Goal: Transaction & Acquisition: Purchase product/service

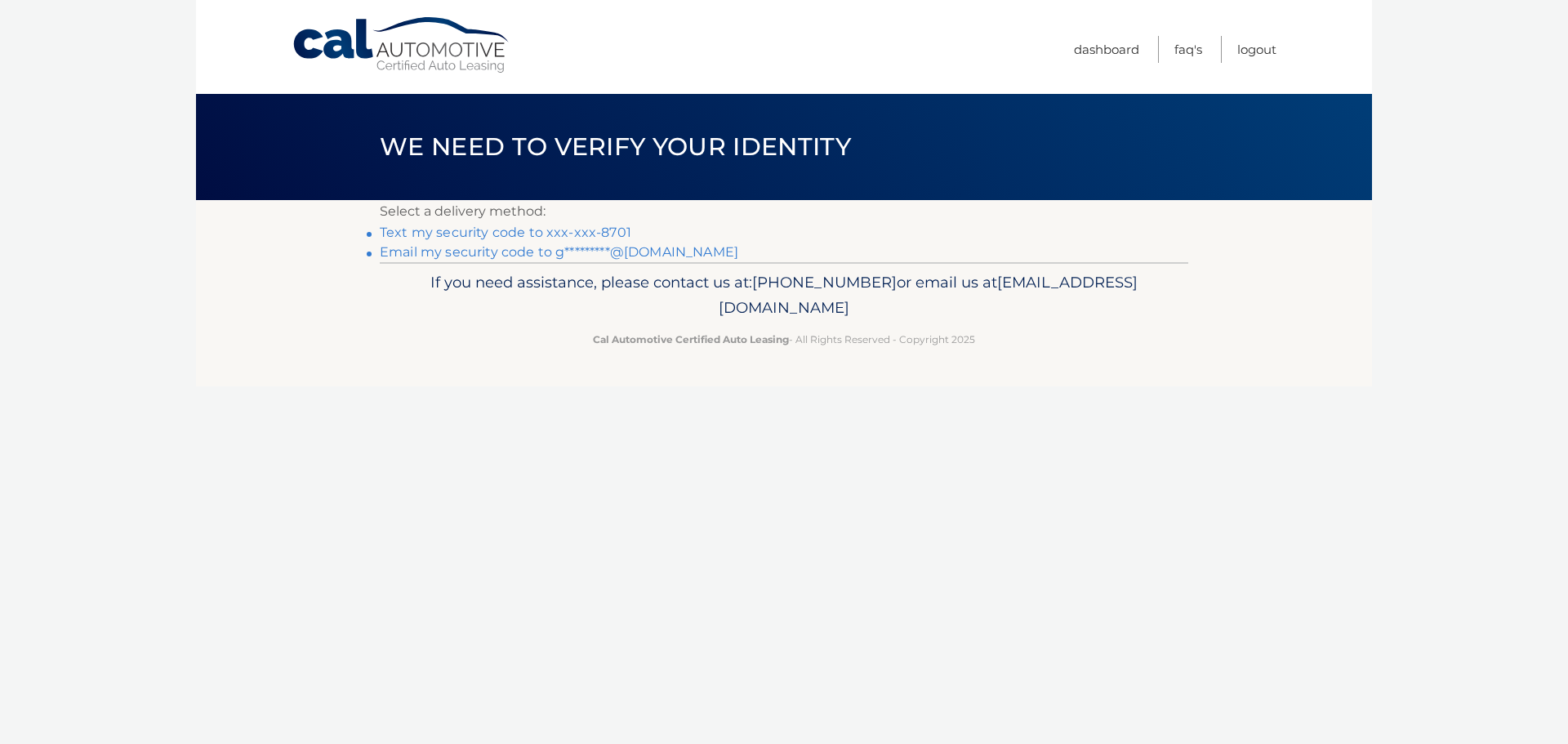
click at [599, 231] on link "Text my security code to xxx-xxx-8701" at bounding box center [506, 232] width 251 height 16
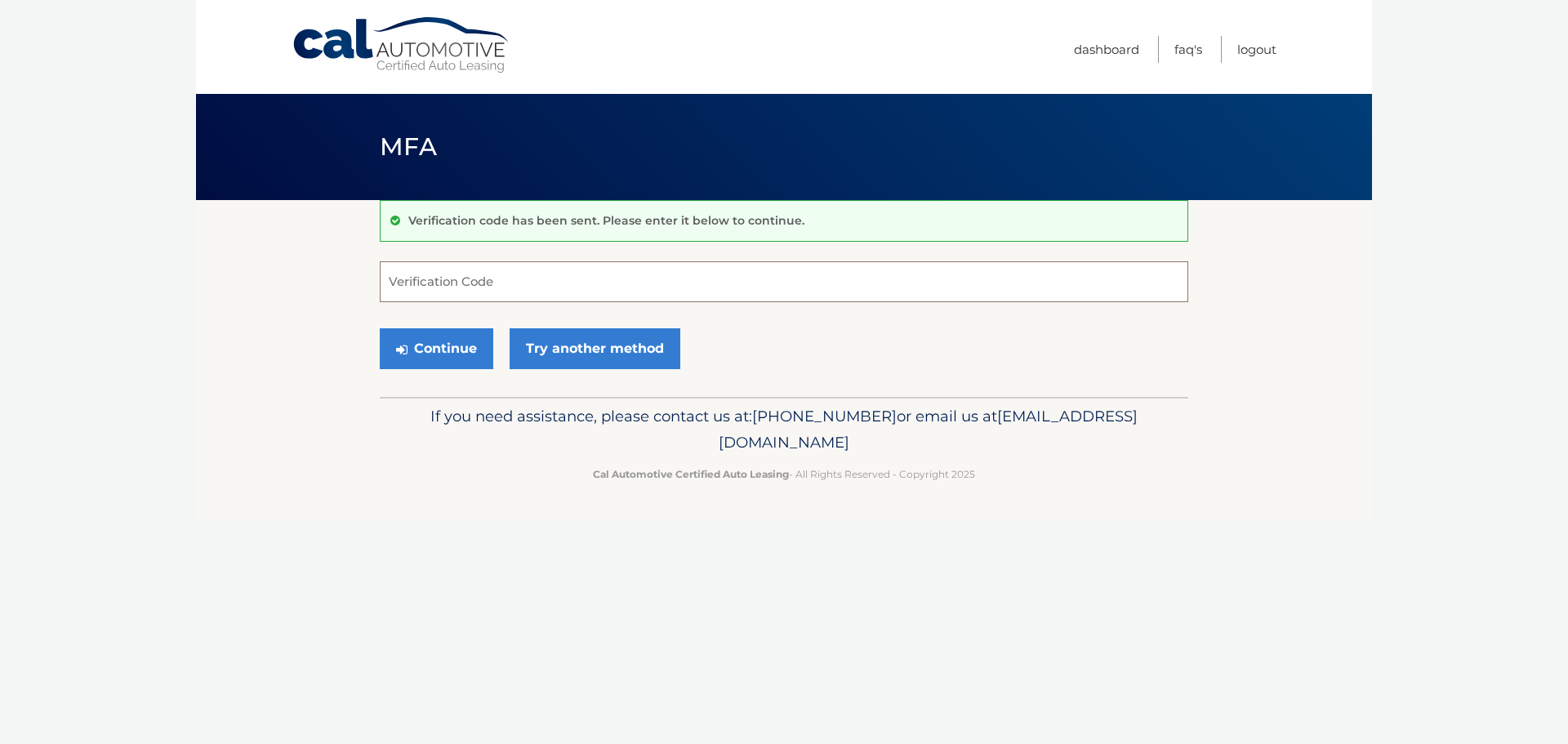
click at [584, 295] on input "Verification Code" at bounding box center [784, 281] width 809 height 41
type input "380869"
click at [380, 328] on button "Continue" at bounding box center [437, 348] width 114 height 41
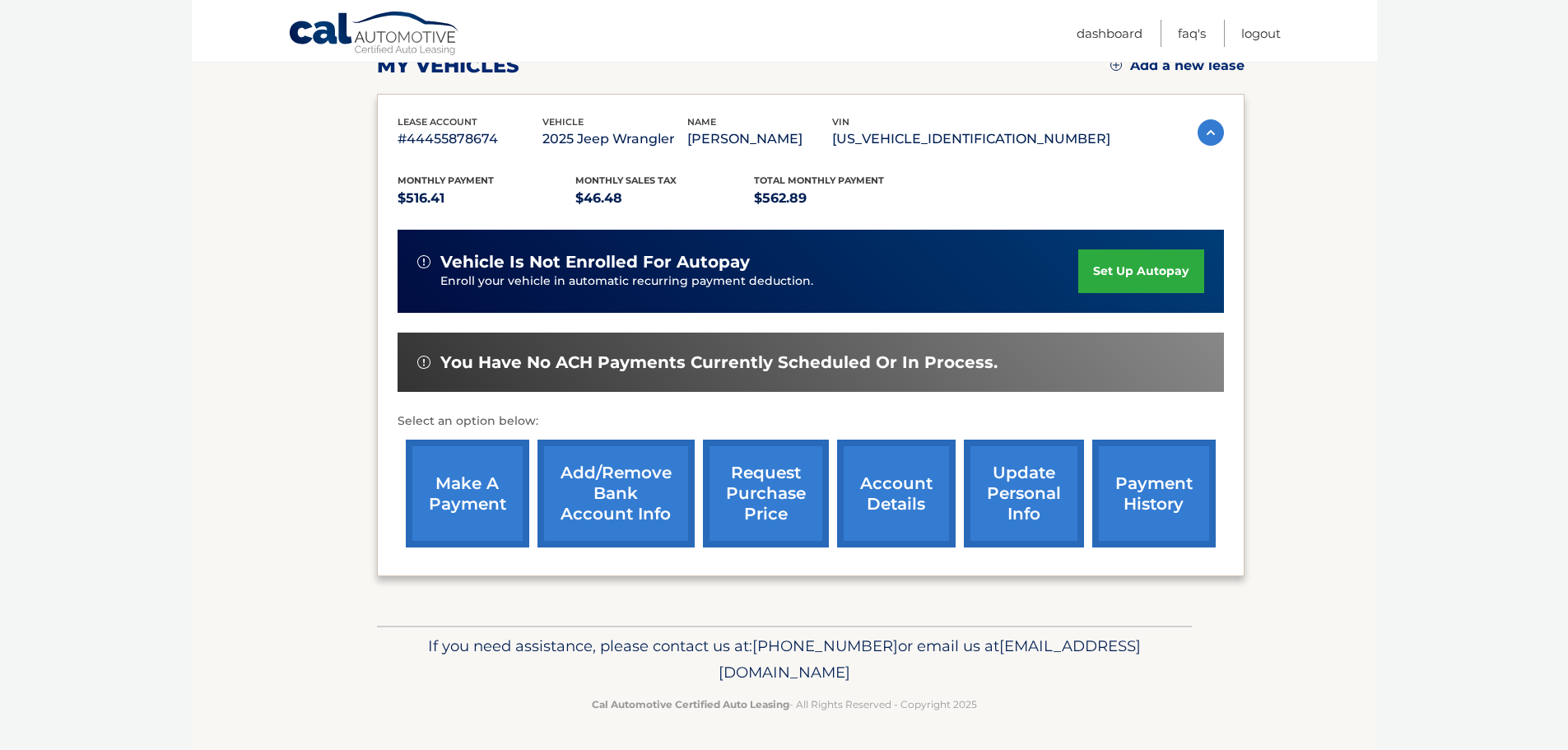
scroll to position [248, 0]
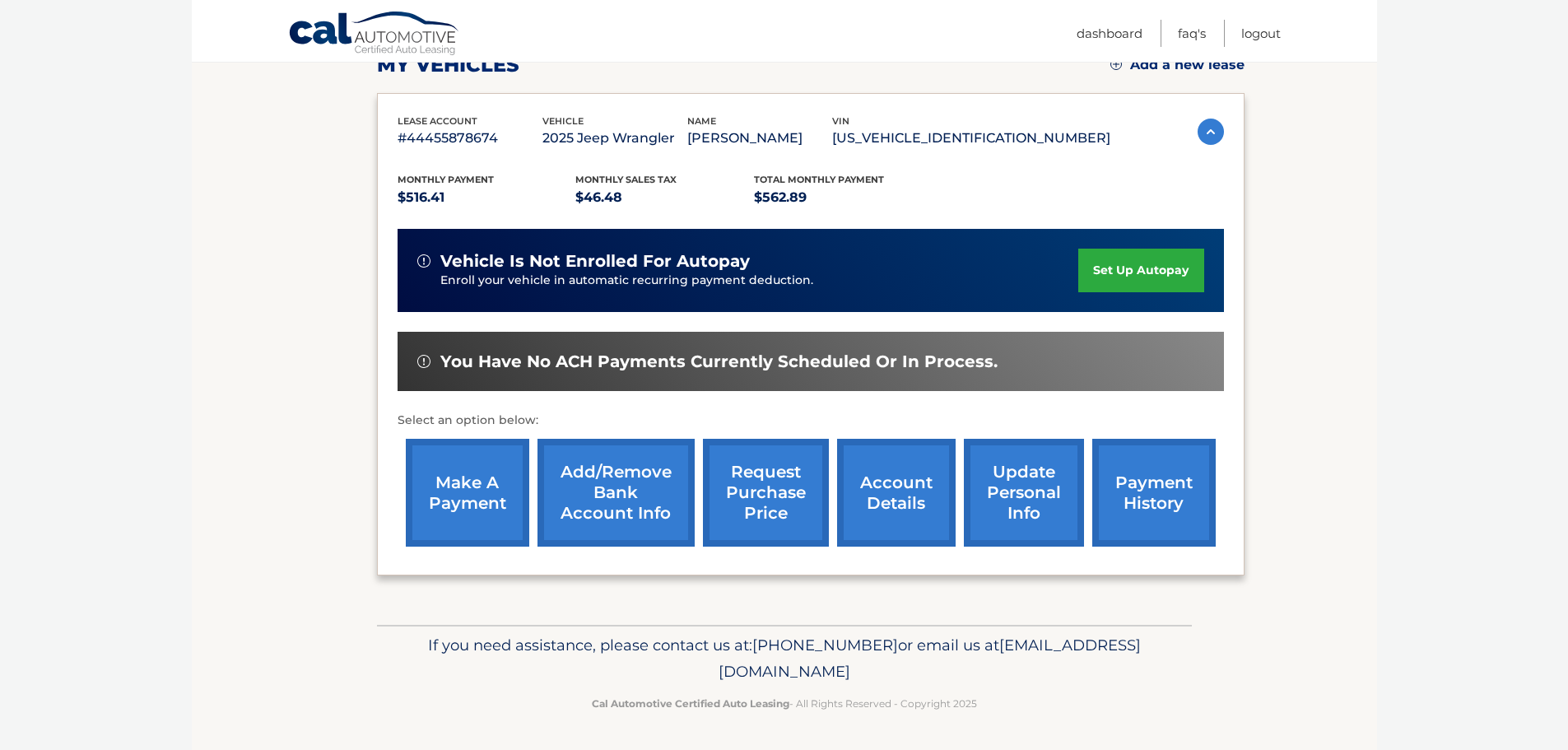
click at [884, 490] on link "account details" at bounding box center [896, 493] width 118 height 108
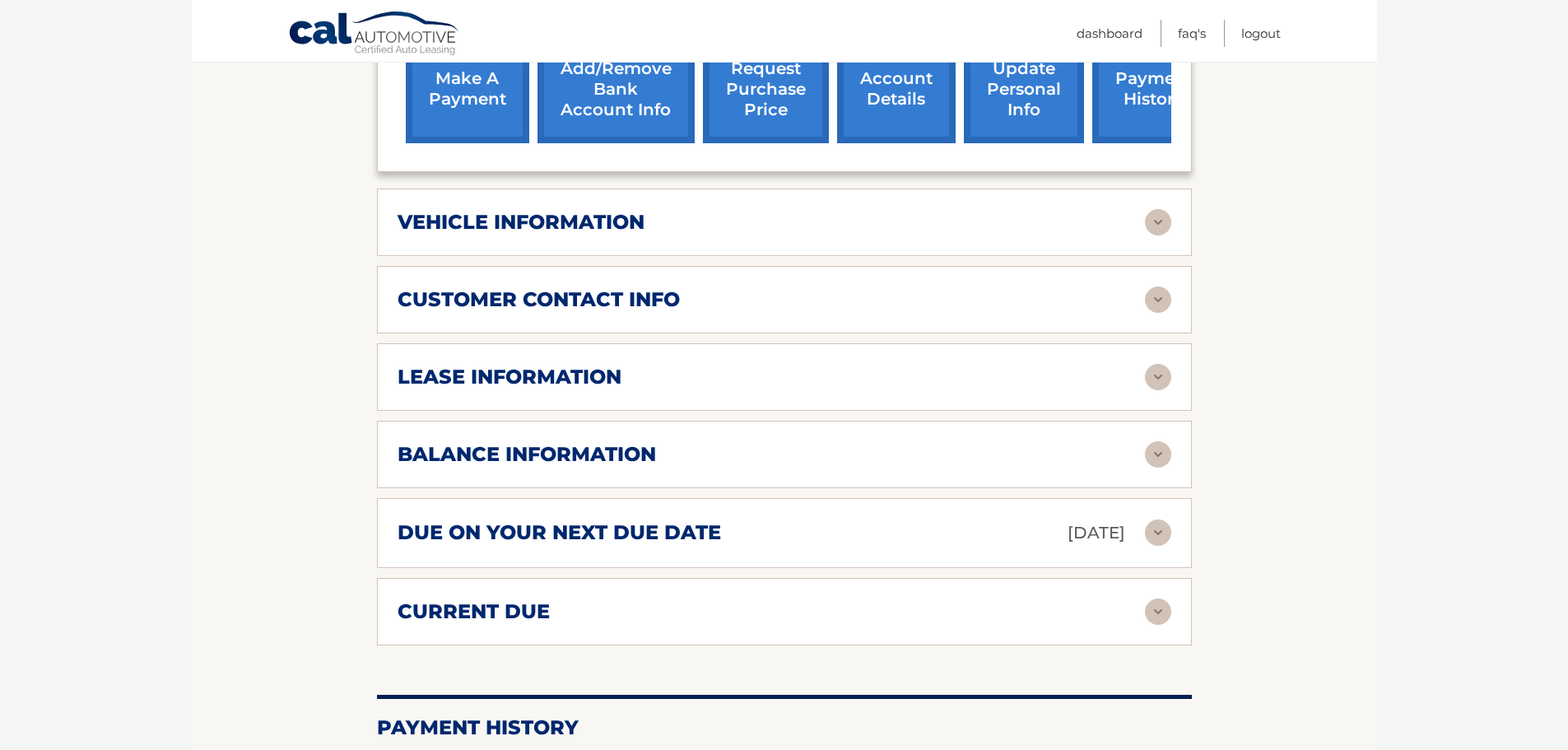
scroll to position [741, 0]
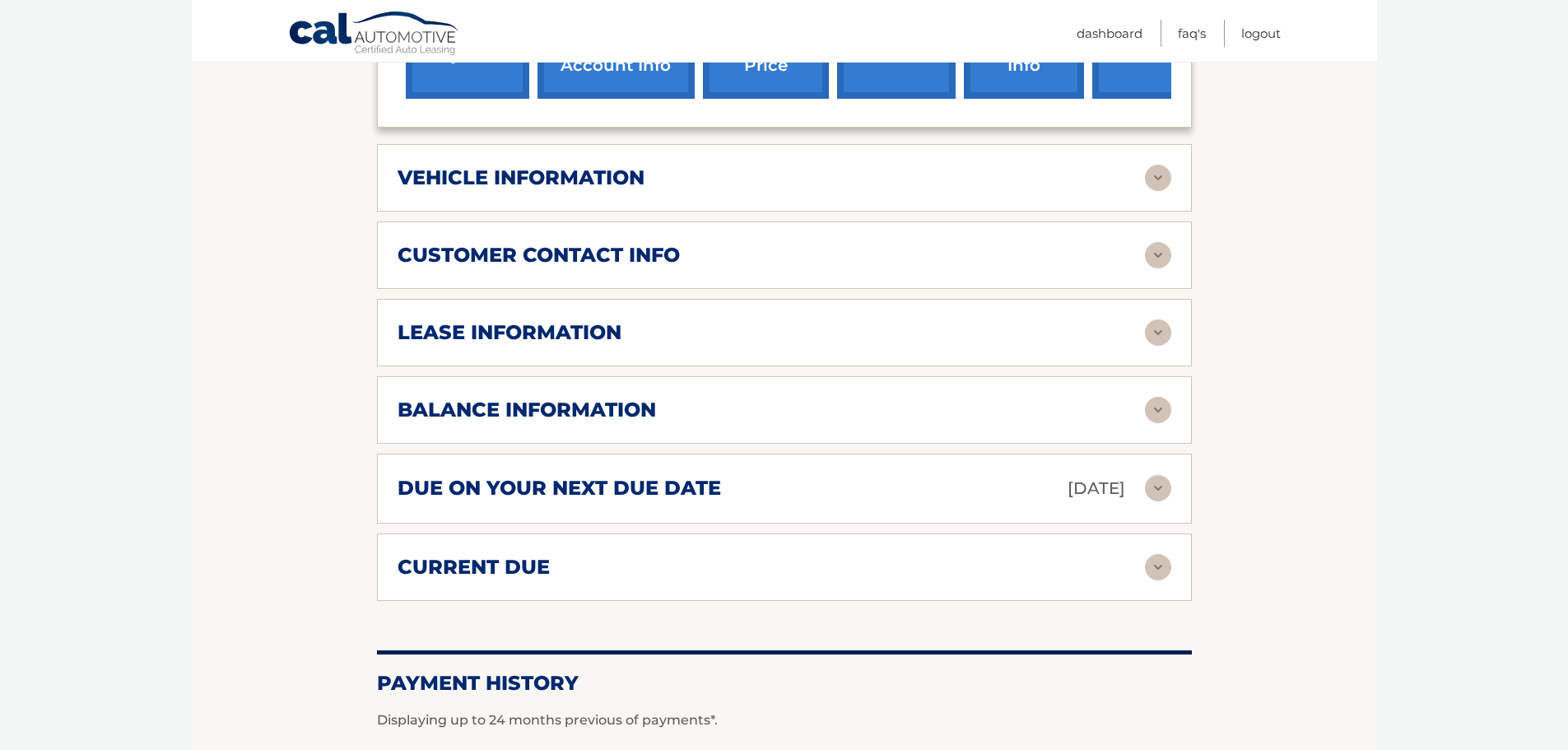
click at [537, 408] on div "balance information Payments Received 5 Payments Remaining 31 Next Payment will…" at bounding box center [785, 410] width 815 height 67
click at [1160, 475] on img at bounding box center [1158, 488] width 26 height 26
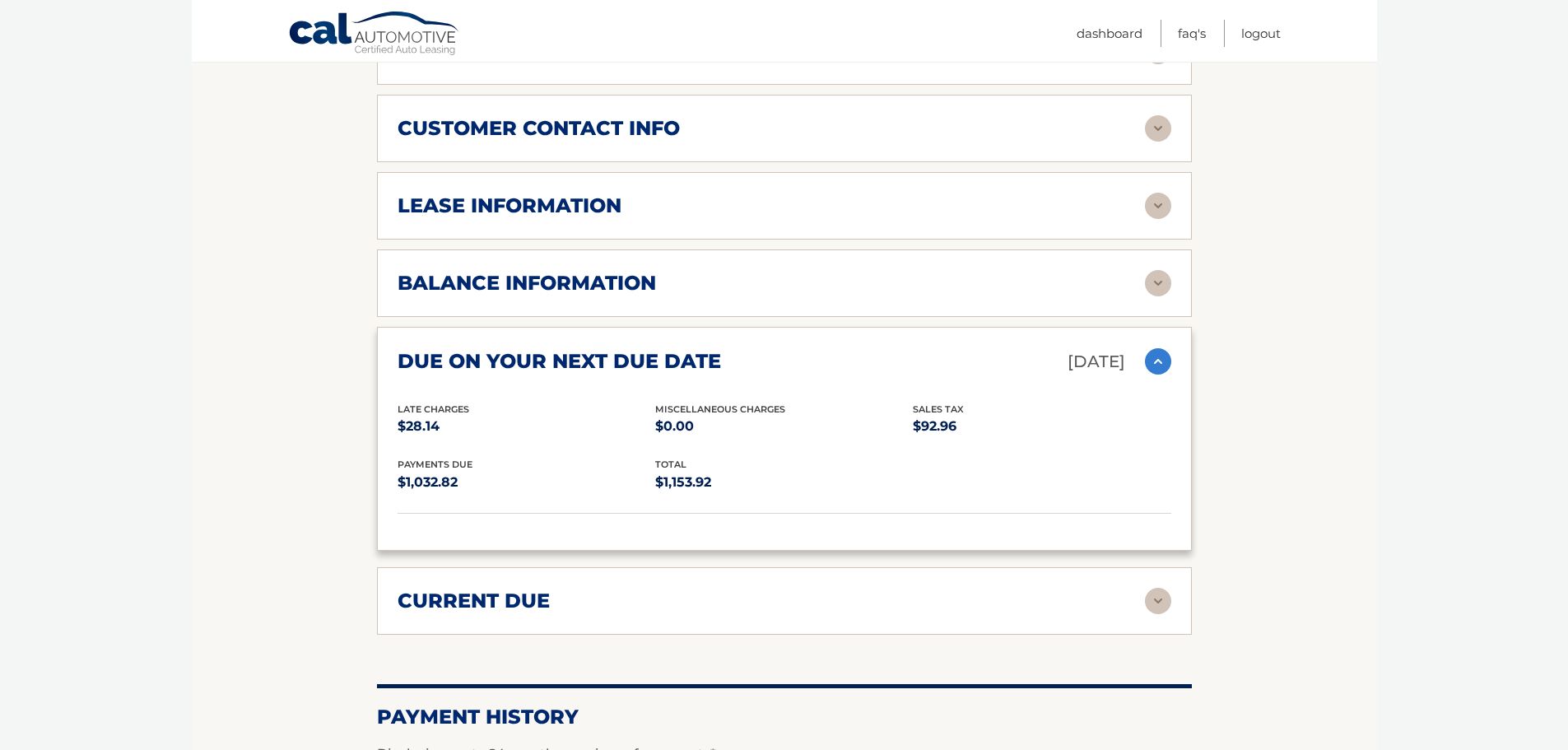
scroll to position [988, 0]
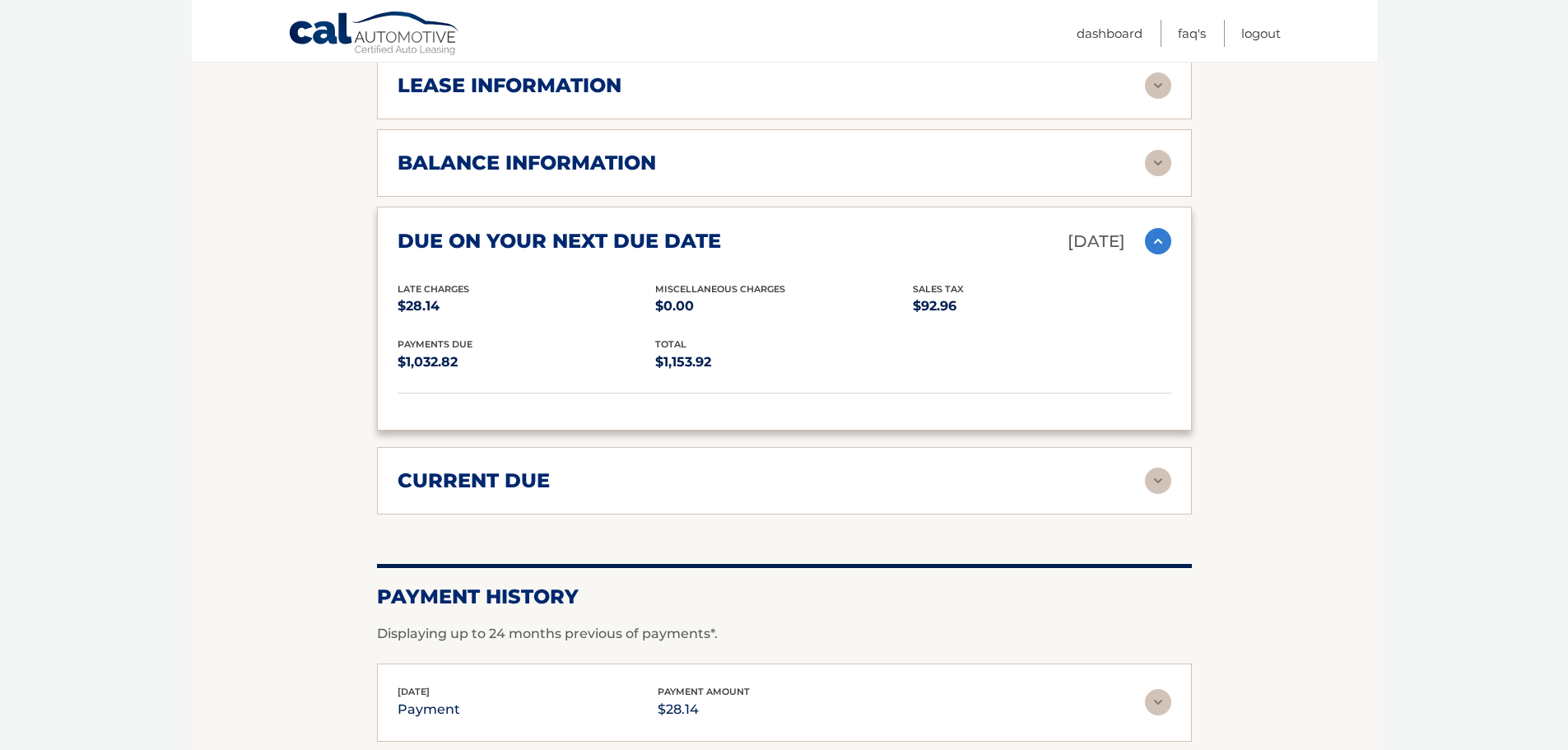
click at [1152, 467] on img at bounding box center [1158, 480] width 26 height 26
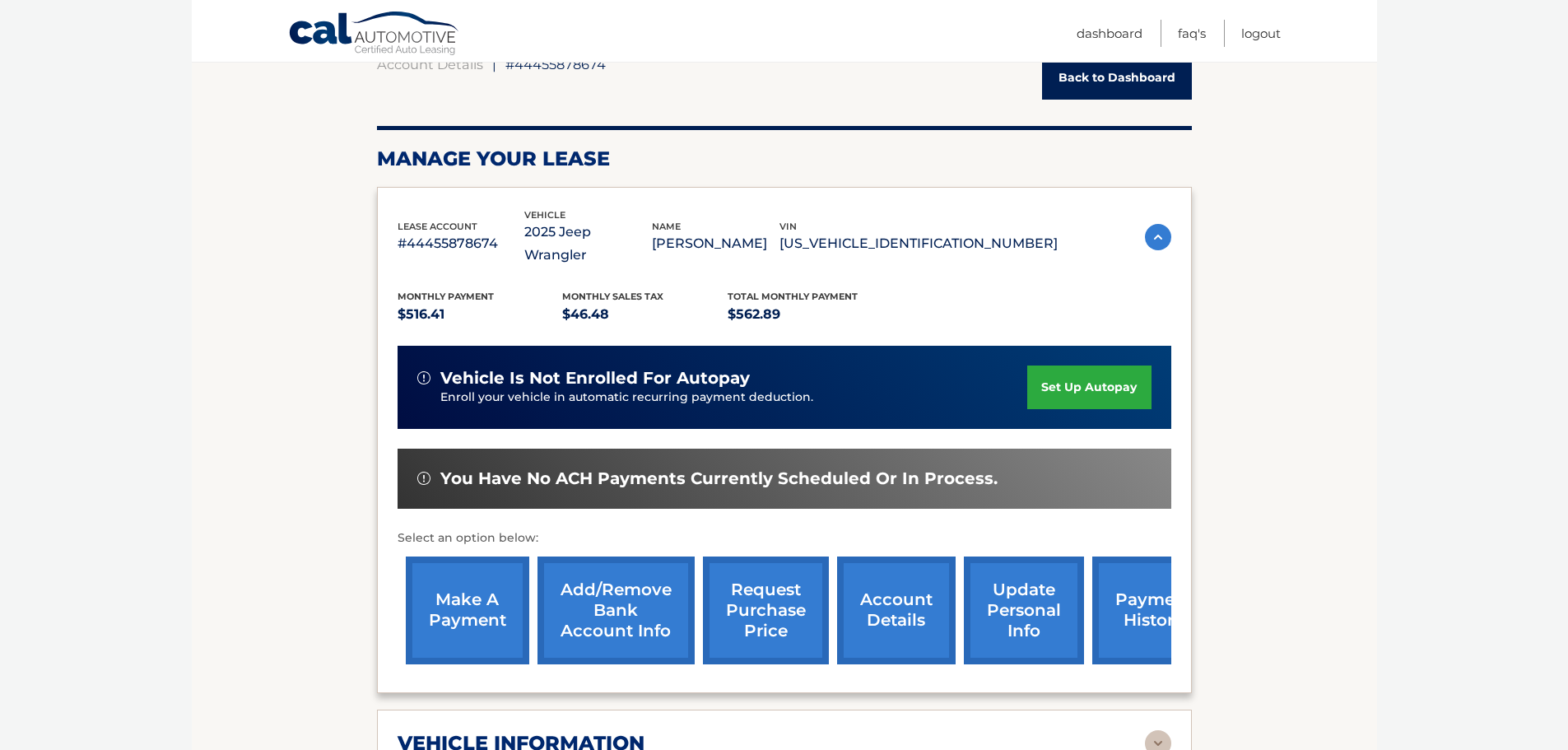
scroll to position [165, 0]
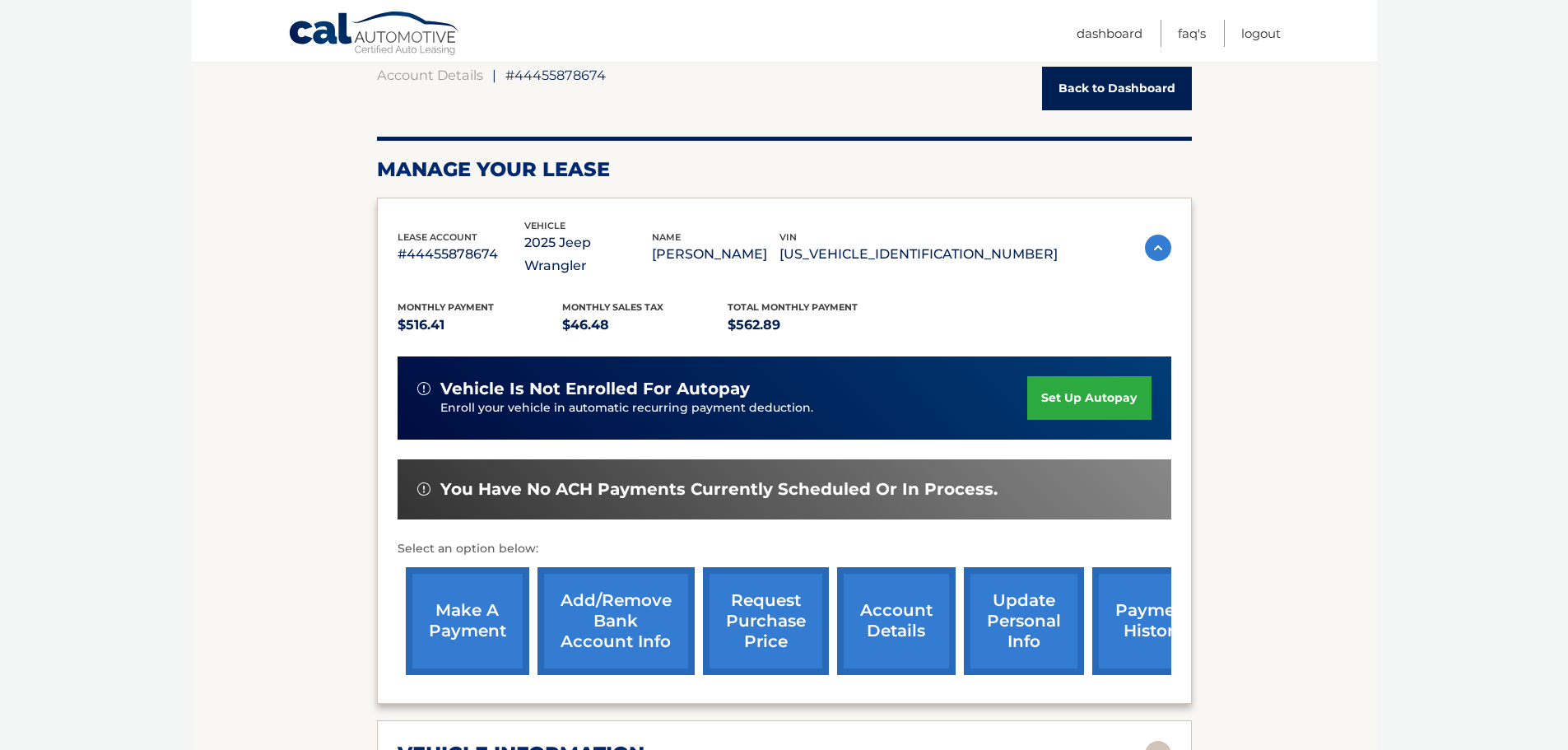
click at [474, 603] on link "make a payment" at bounding box center [468, 621] width 123 height 108
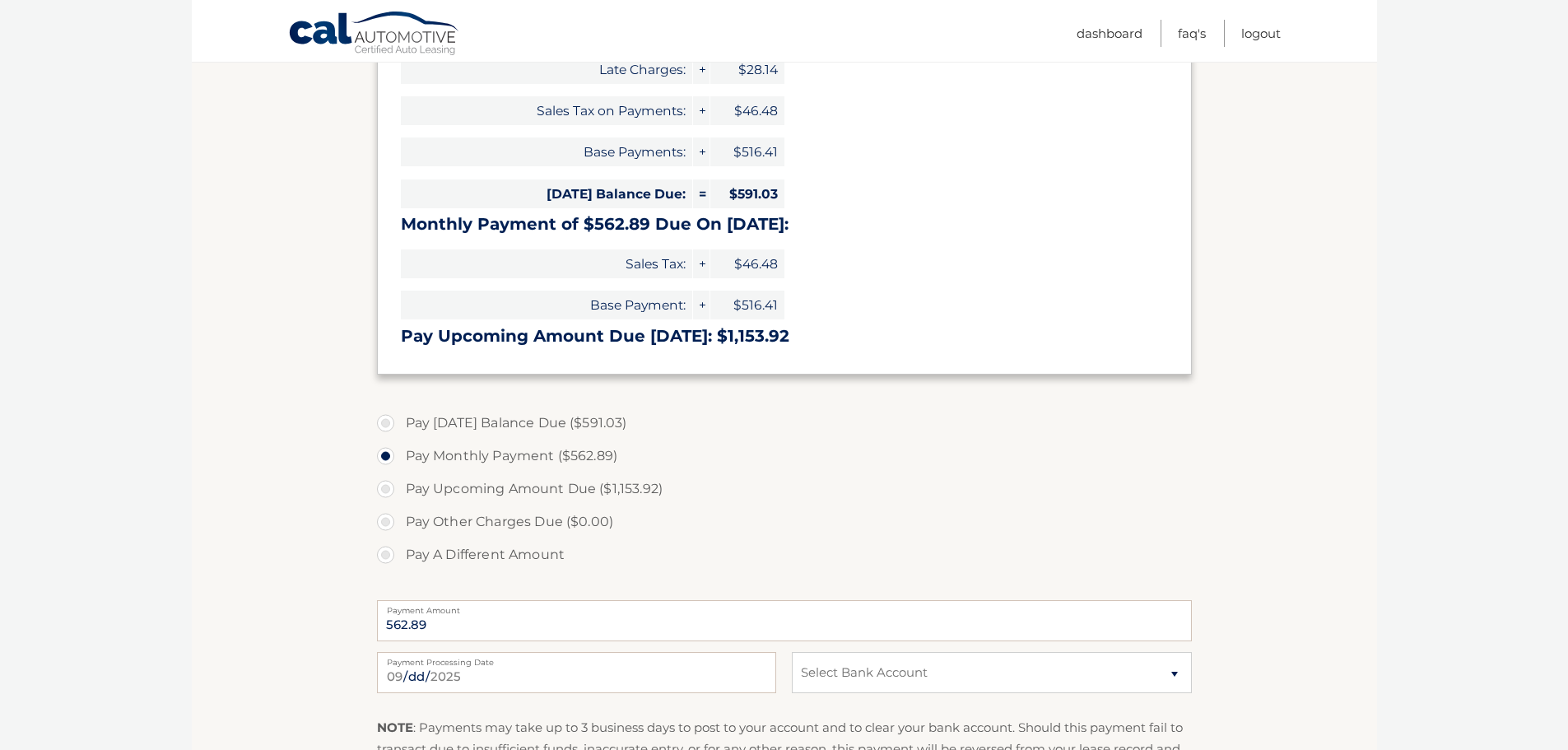
scroll to position [329, 0]
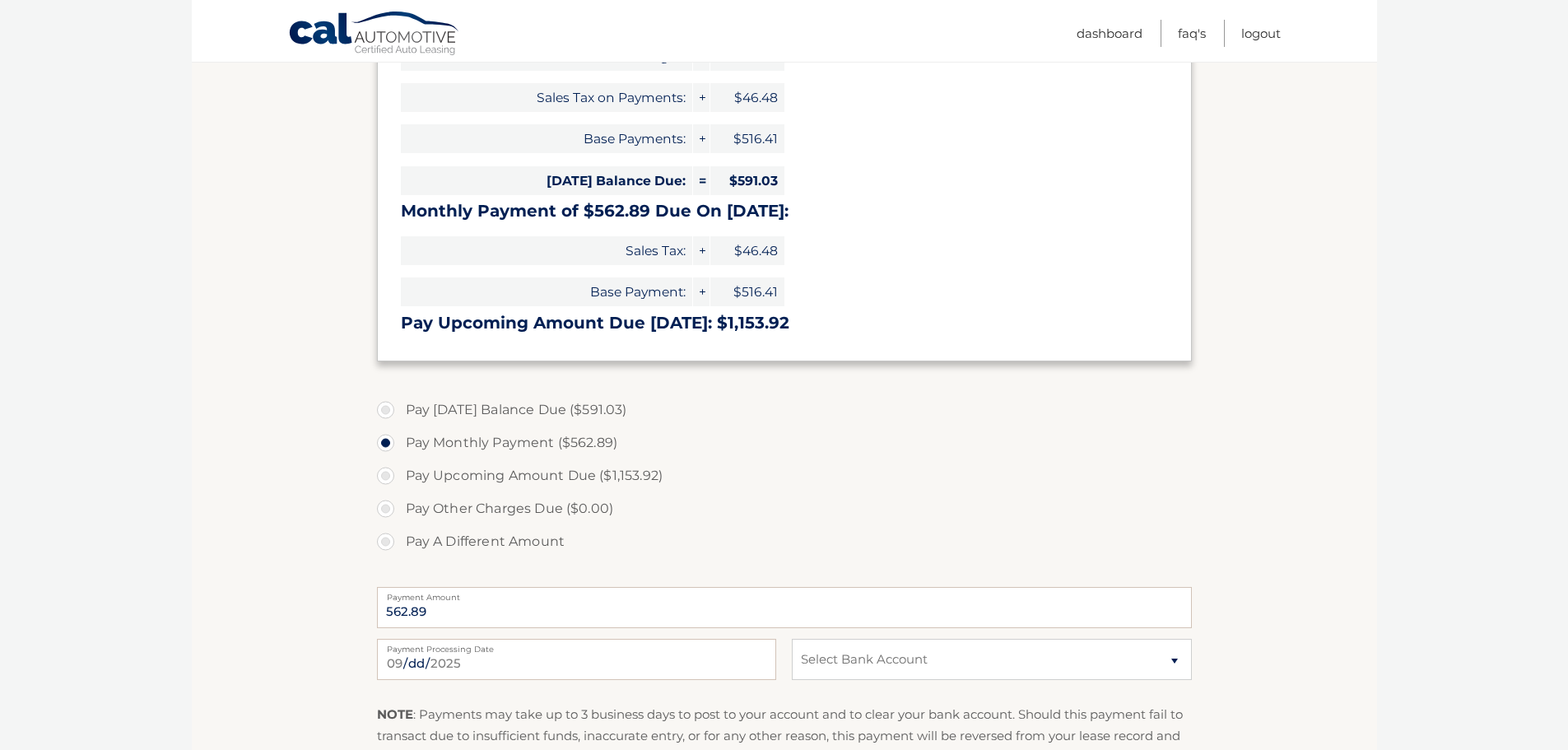
click at [389, 407] on label "Pay [DATE] Balance Due ($591.03)" at bounding box center [785, 409] width 815 height 33
click at [389, 407] on input "Pay [DATE] Balance Due ($591.03)" at bounding box center [392, 406] width 17 height 26
radio input "true"
type input "591.03"
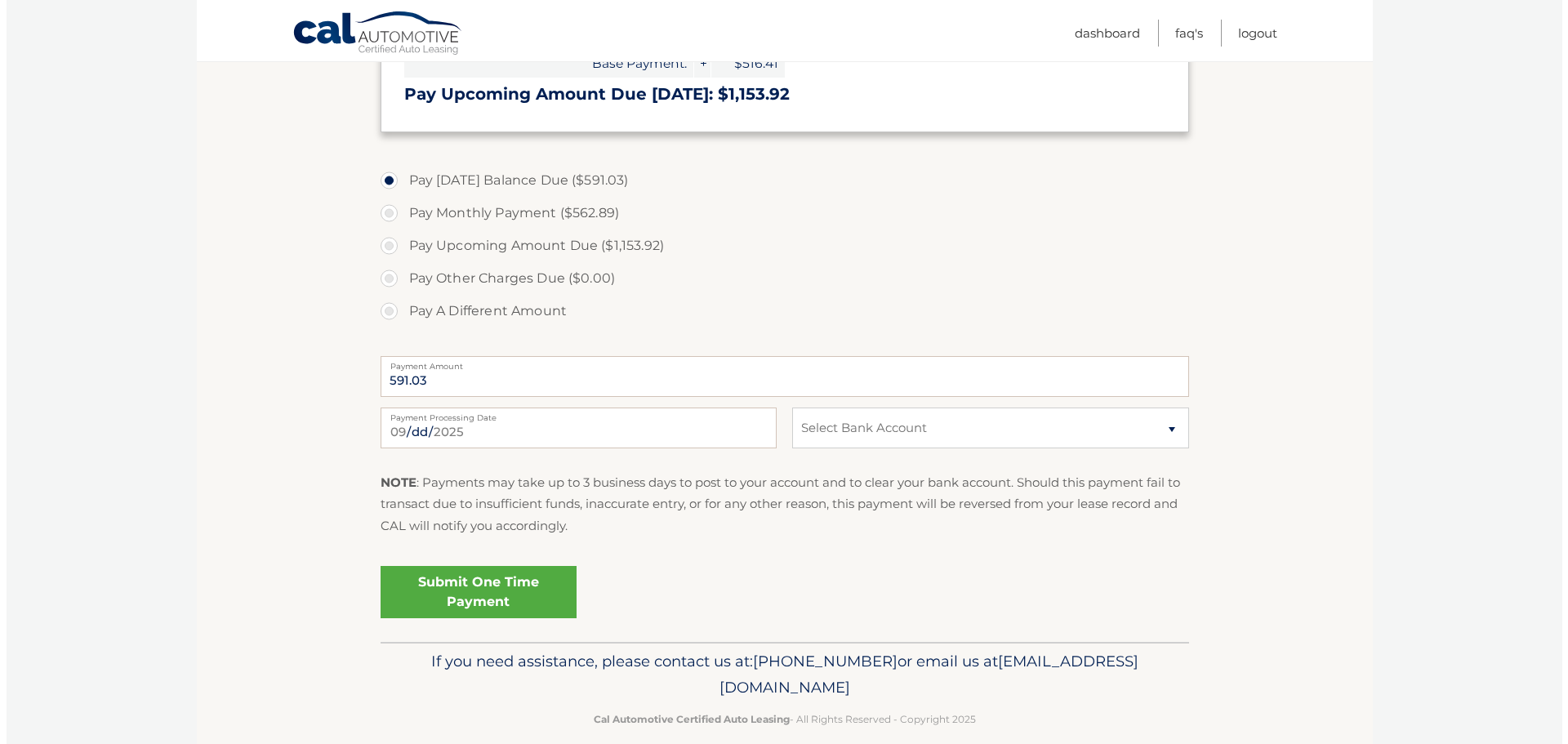
scroll to position [572, 0]
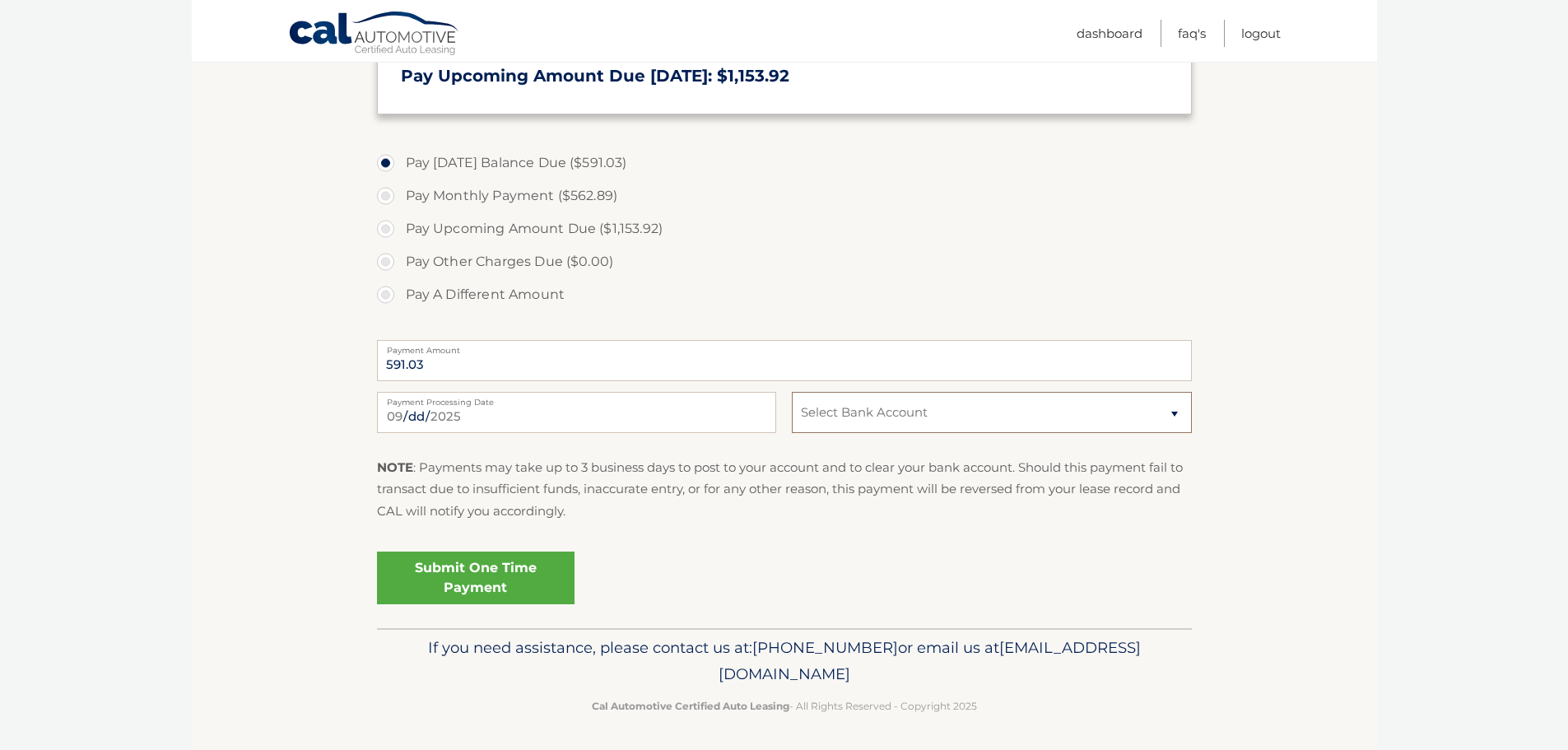
click at [919, 416] on select "Select Bank Account Checking [PERSON_NAME] FARGO BANK *****1976 Checking FRANKL…" at bounding box center [991, 412] width 399 height 41
select select "NzY3MDVhMTctMjk4My00NmRhLTg3YWUtN2EzMTBkMjJkNGE1"
click at [792, 391] on select "Select Bank Account Checking [PERSON_NAME] FARGO BANK *****1976 Checking FRANKL…" at bounding box center [991, 412] width 399 height 41
click at [432, 579] on link "Submit One Time Payment" at bounding box center [476, 578] width 197 height 52
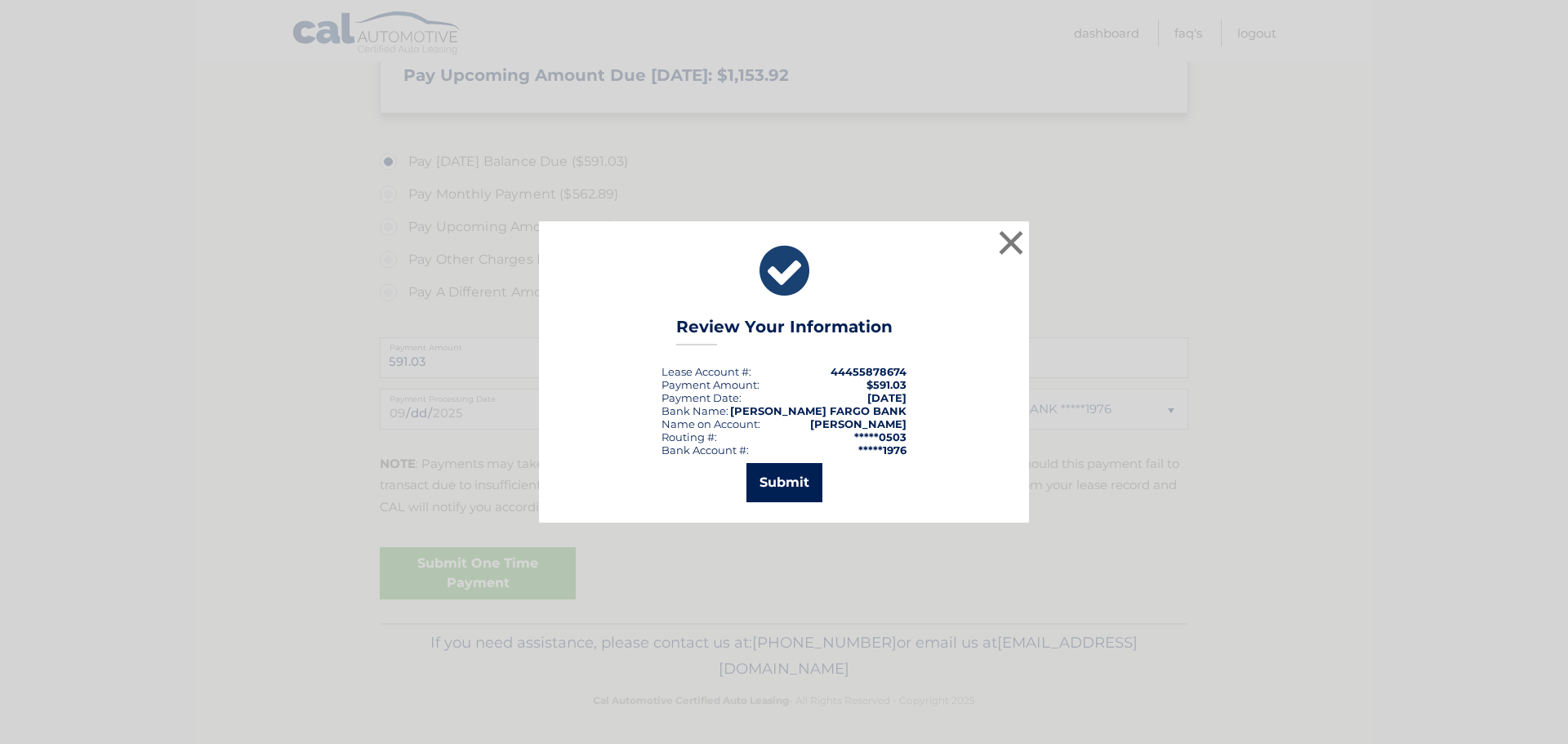
click at [810, 491] on button "Submit" at bounding box center [784, 482] width 76 height 39
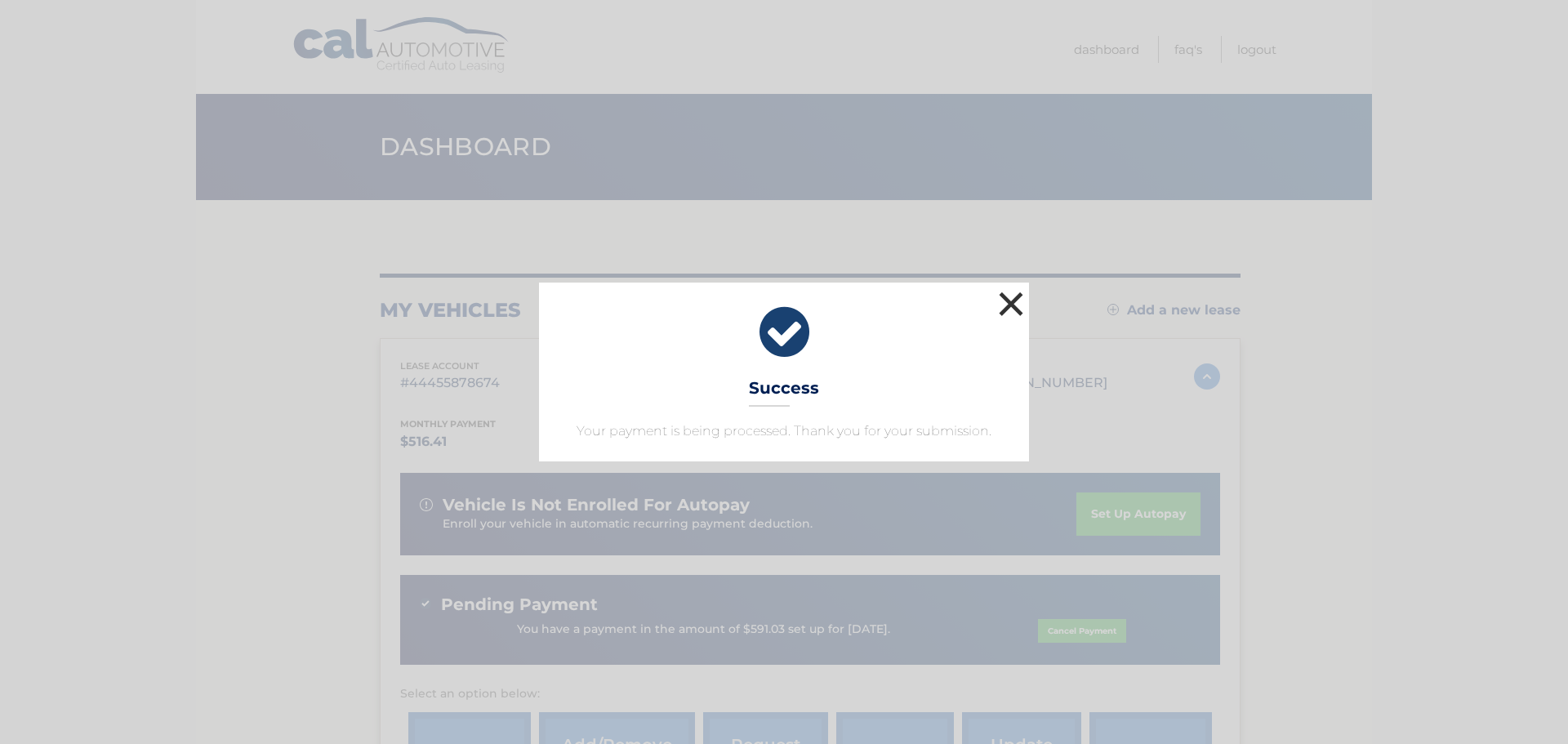
click at [1015, 303] on button "×" at bounding box center [1010, 303] width 33 height 33
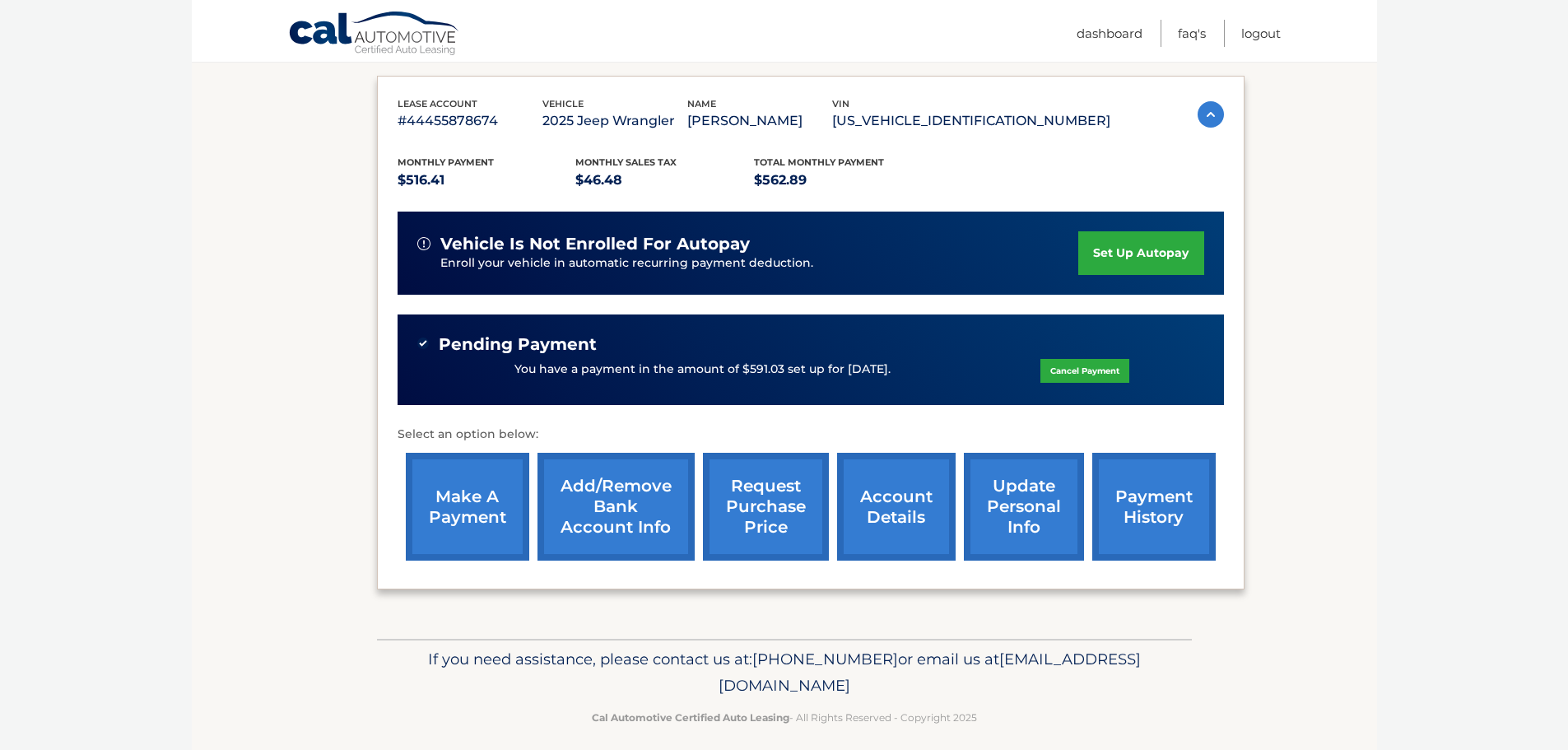
scroll to position [279, 0]
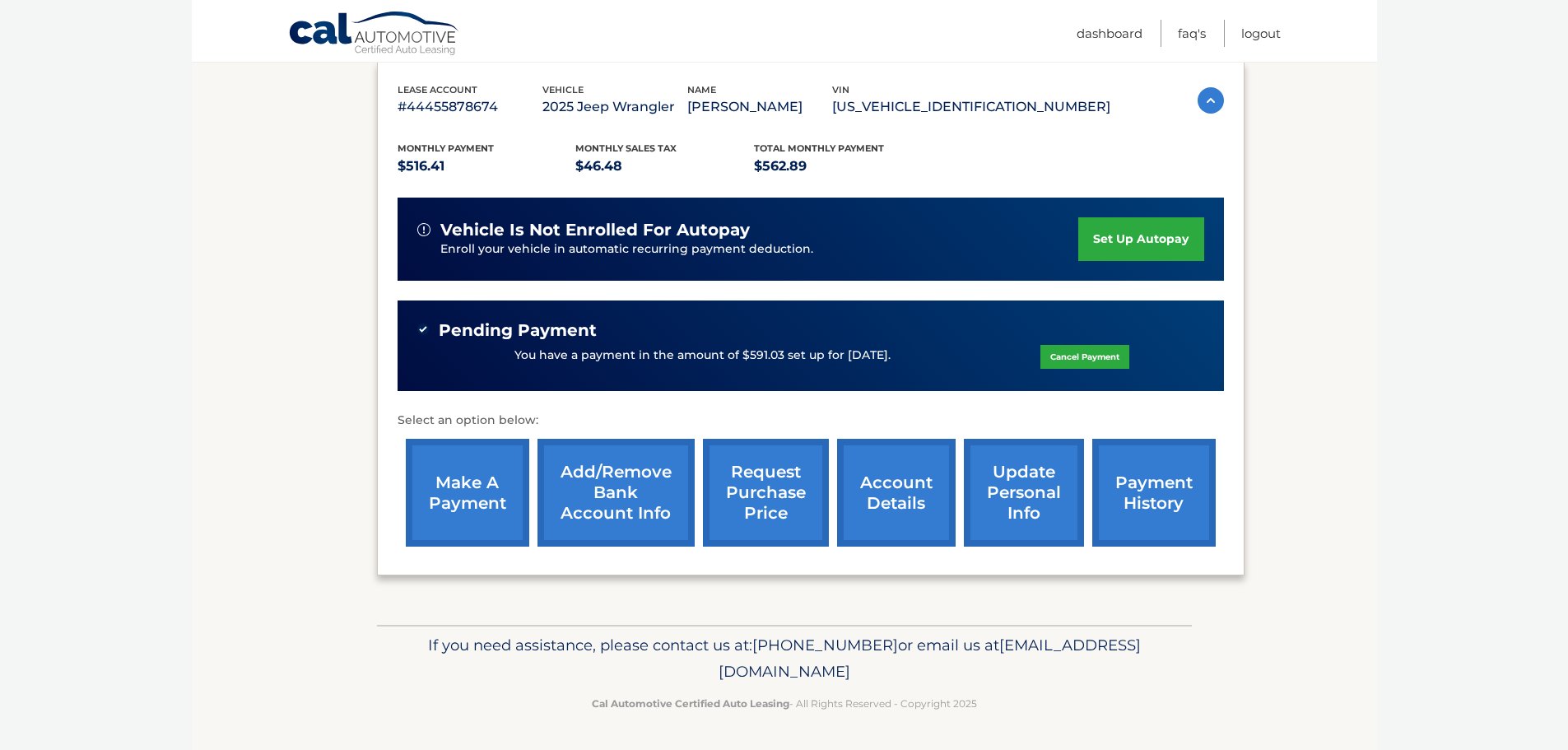
click at [904, 505] on link "account details" at bounding box center [896, 493] width 118 height 108
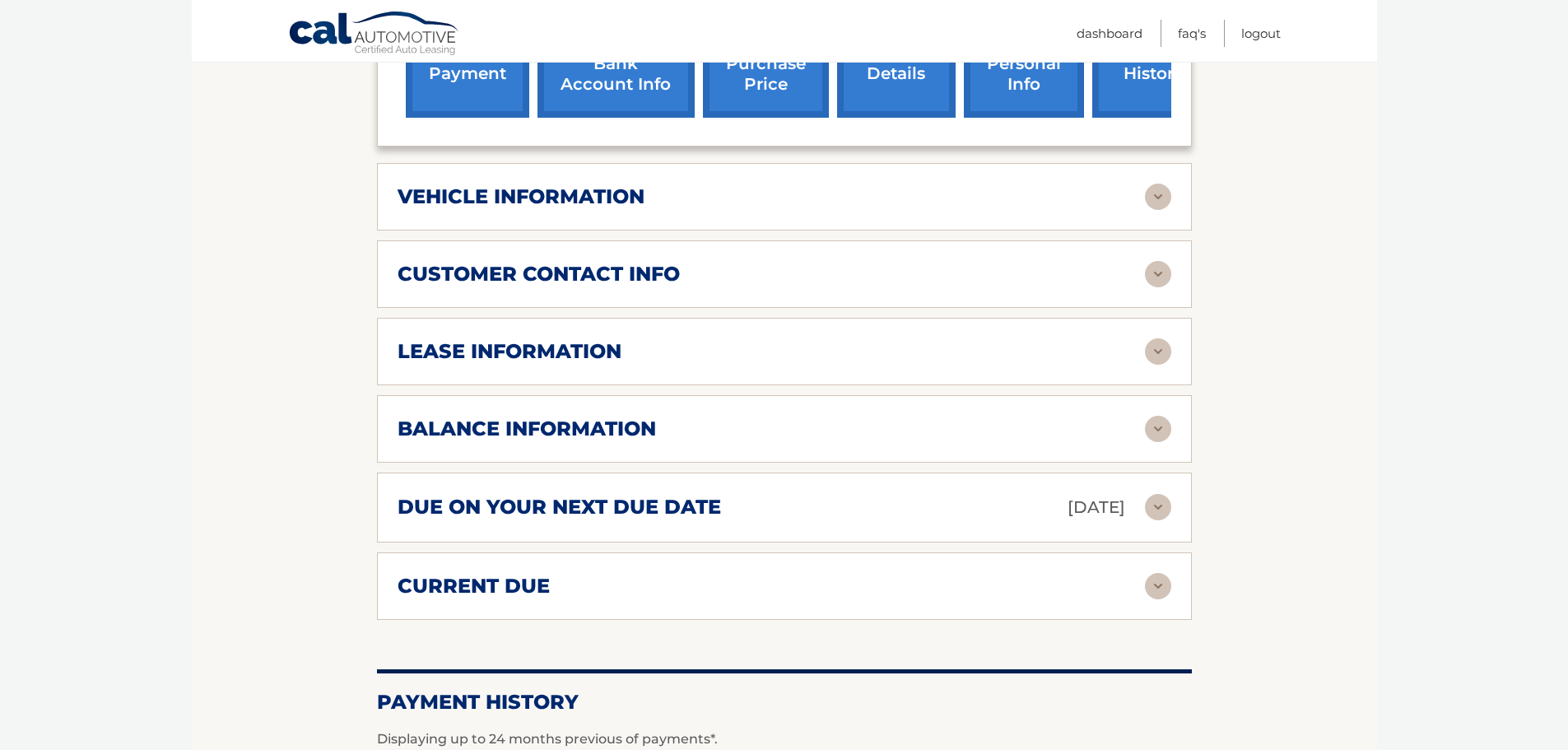
scroll to position [823, 0]
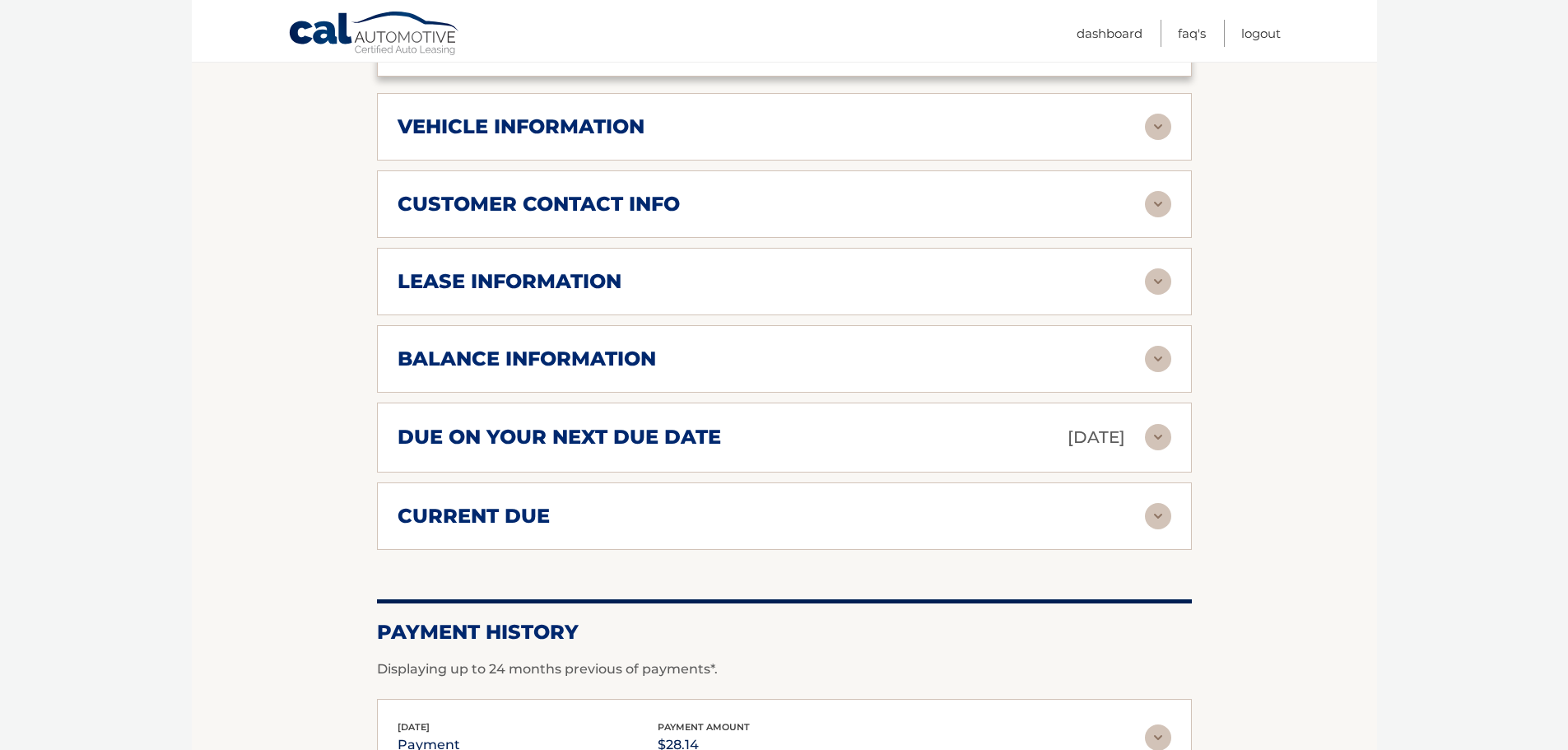
click at [1168, 346] on img at bounding box center [1158, 359] width 26 height 26
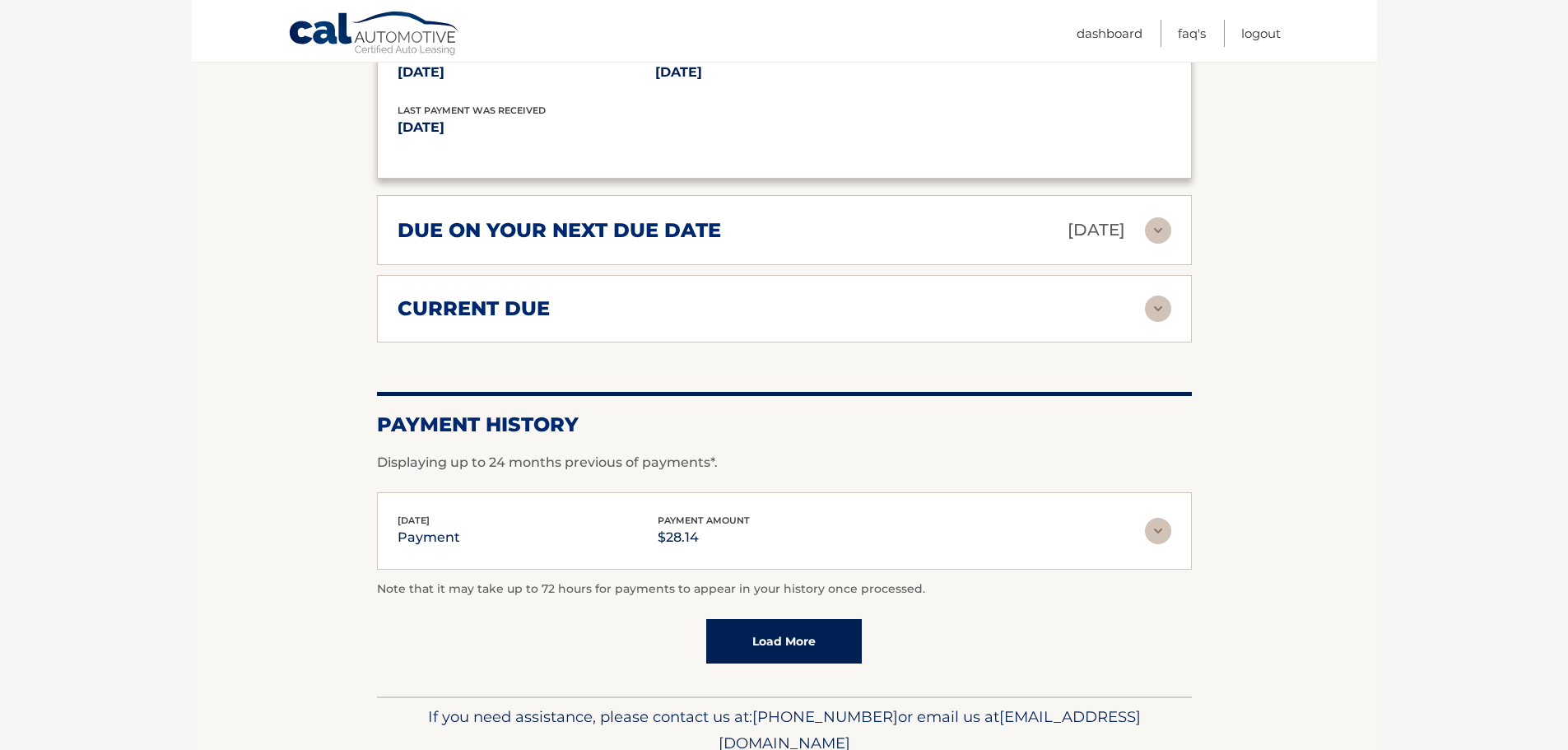
scroll to position [1234, 0]
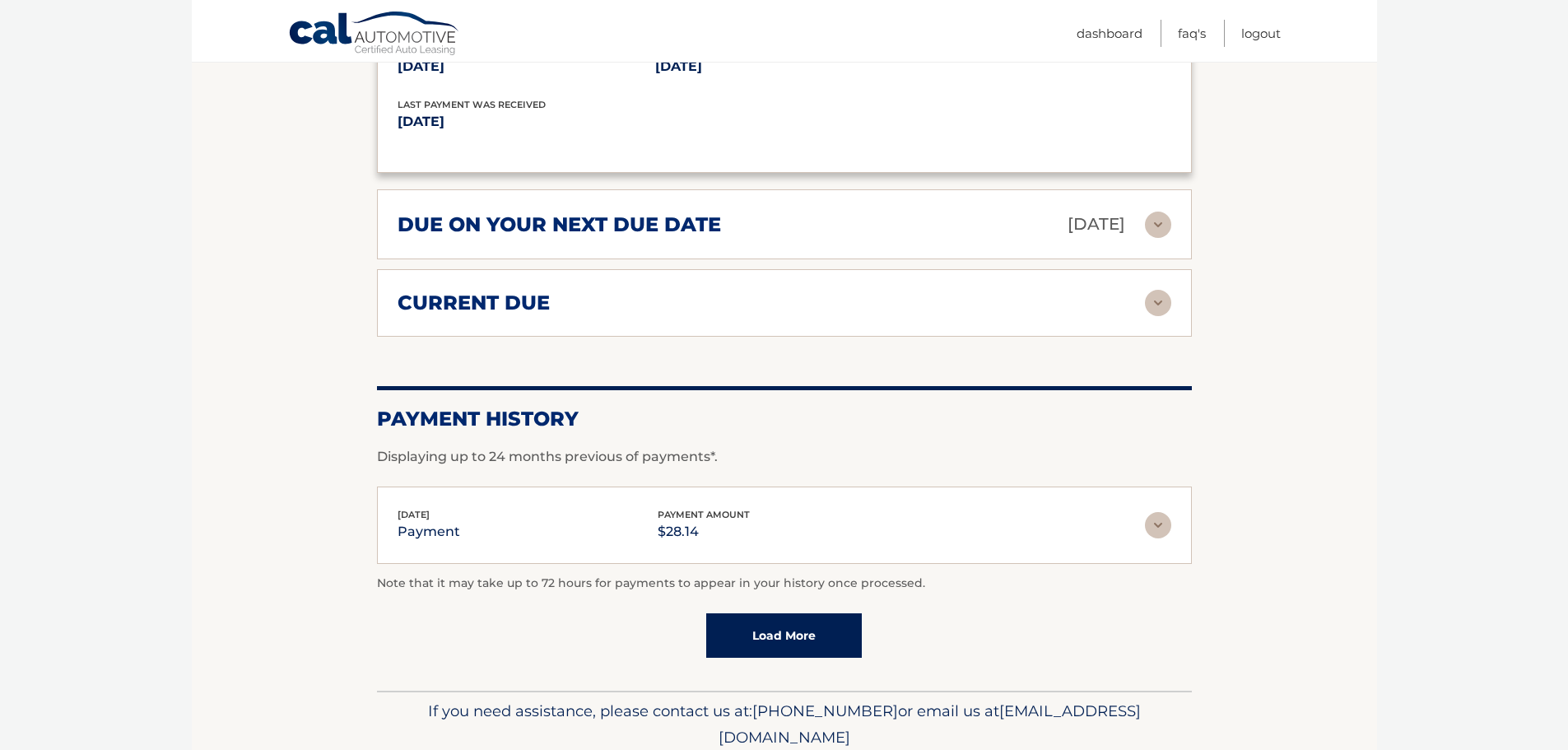
click at [1170, 212] on img at bounding box center [1158, 224] width 26 height 26
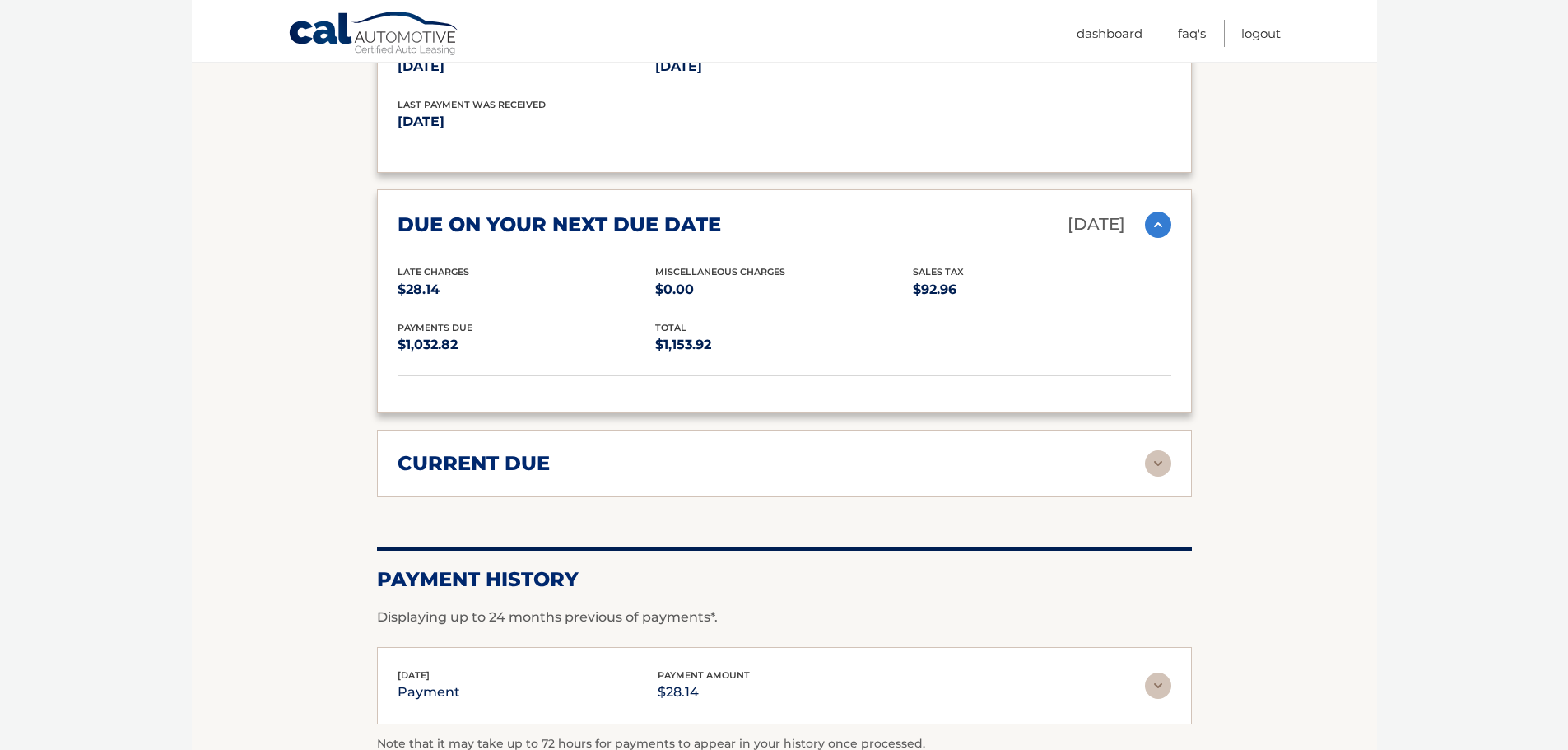
click at [1170, 451] on img at bounding box center [1158, 463] width 26 height 26
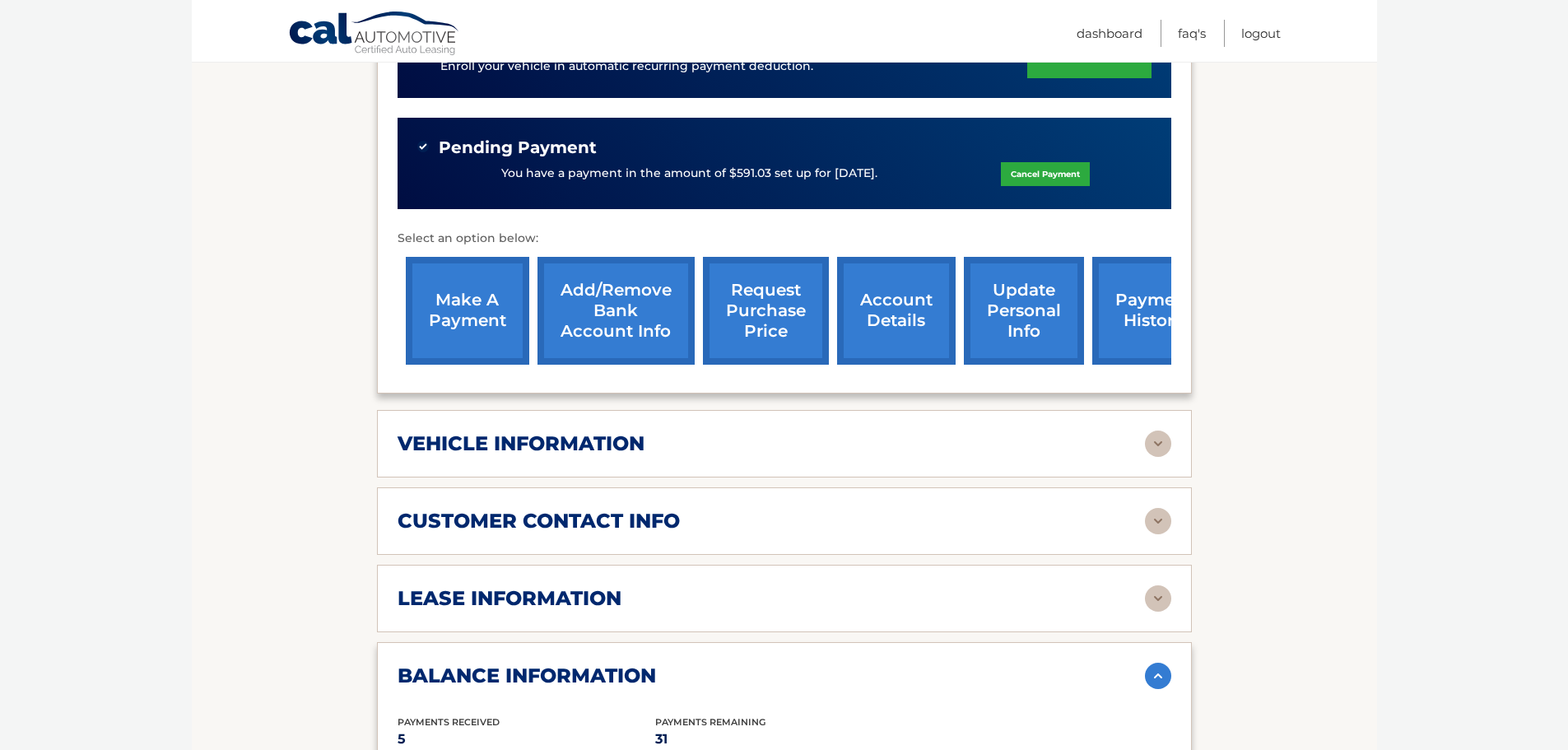
scroll to position [242, 0]
